Goal: Information Seeking & Learning: Learn about a topic

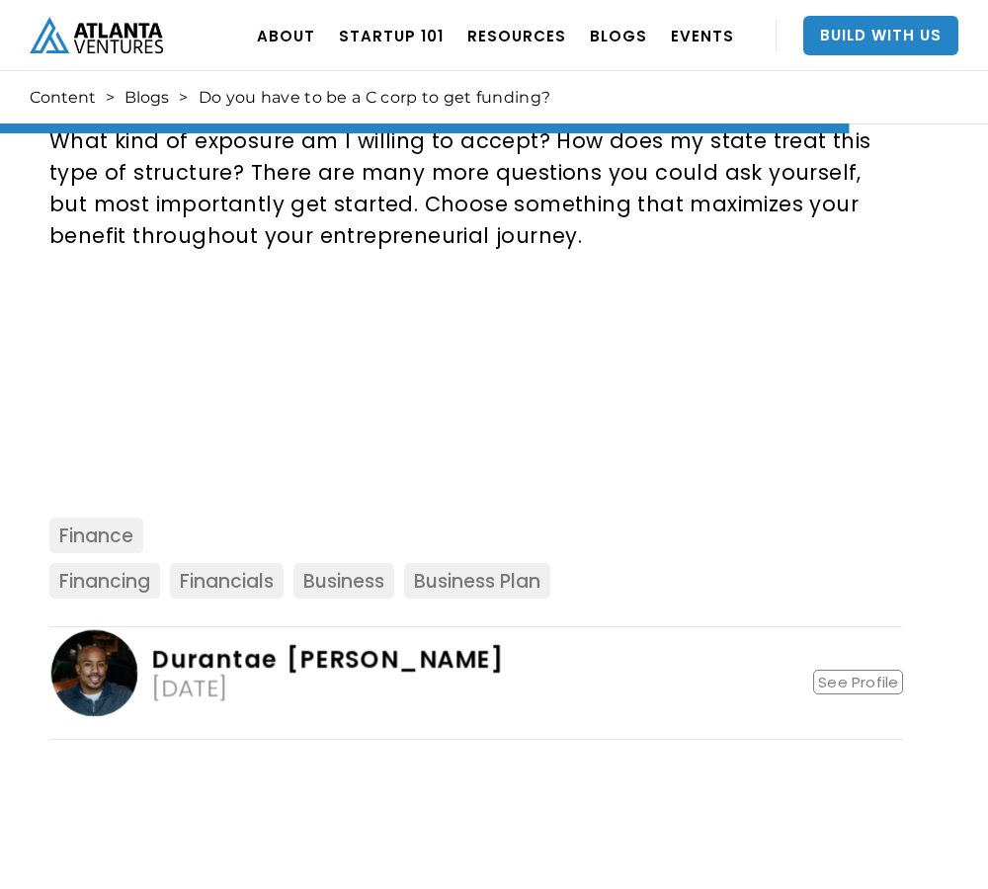
scroll to position [8202, 0]
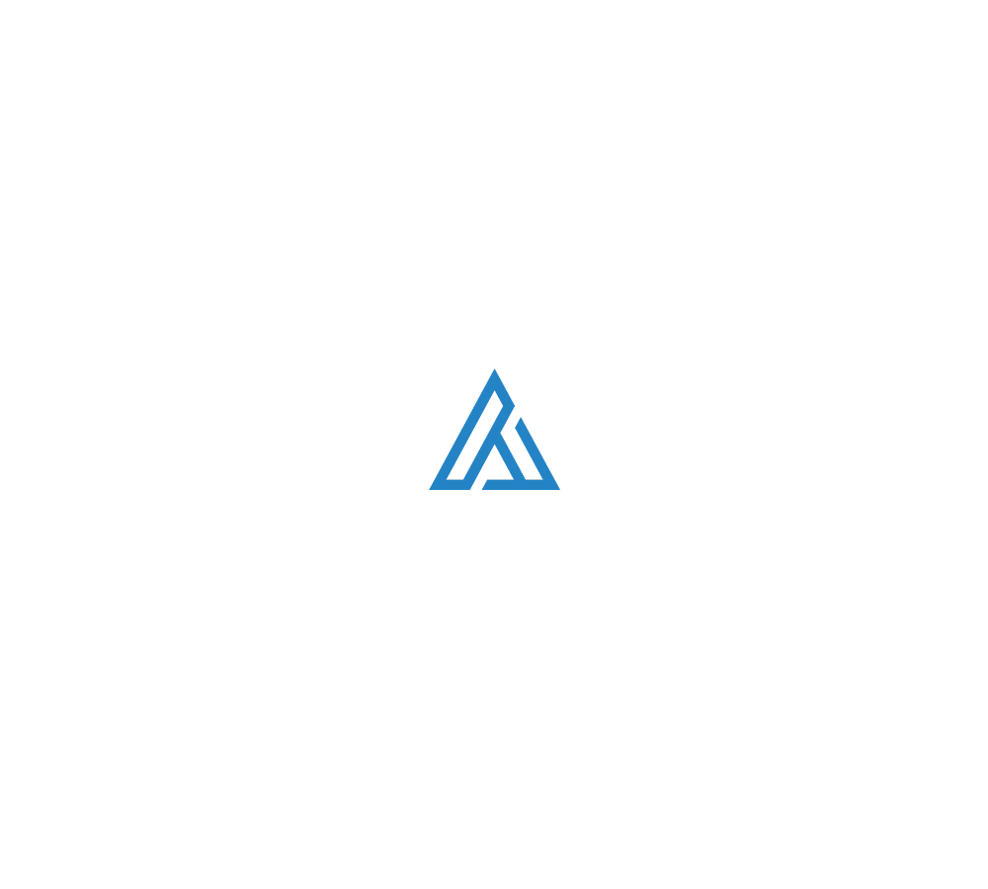
scroll to position [5247, 0]
